Goal: Transaction & Acquisition: Purchase product/service

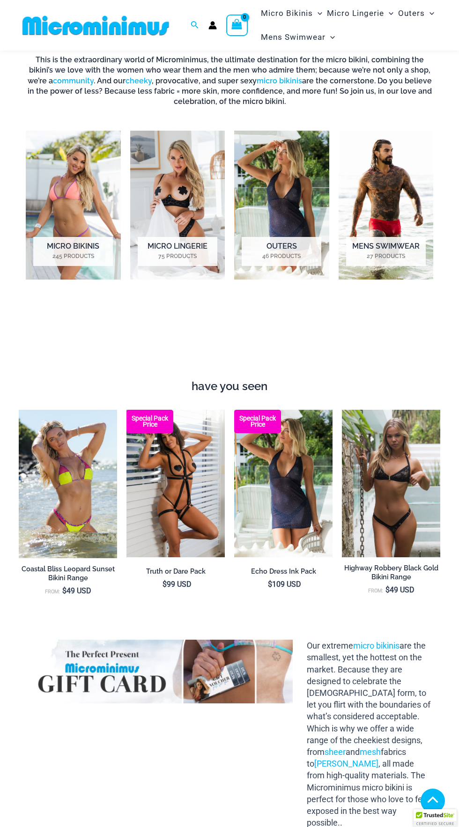
scroll to position [526, 0]
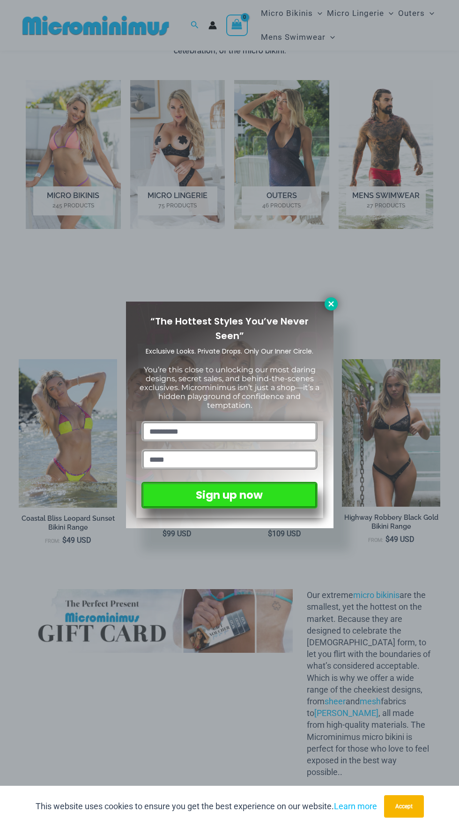
click at [331, 305] on icon at bounding box center [331, 304] width 8 height 8
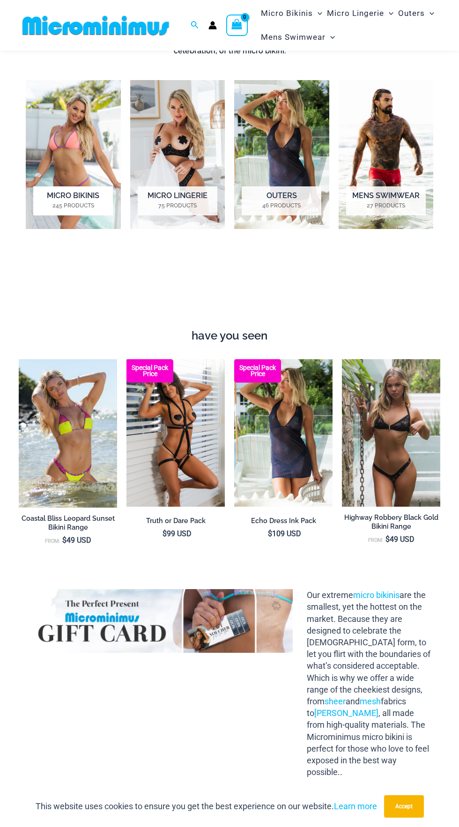
click at [75, 158] on img "Visit product category Micro Bikinis" at bounding box center [73, 154] width 95 height 149
